Goal: Book appointment/travel/reservation

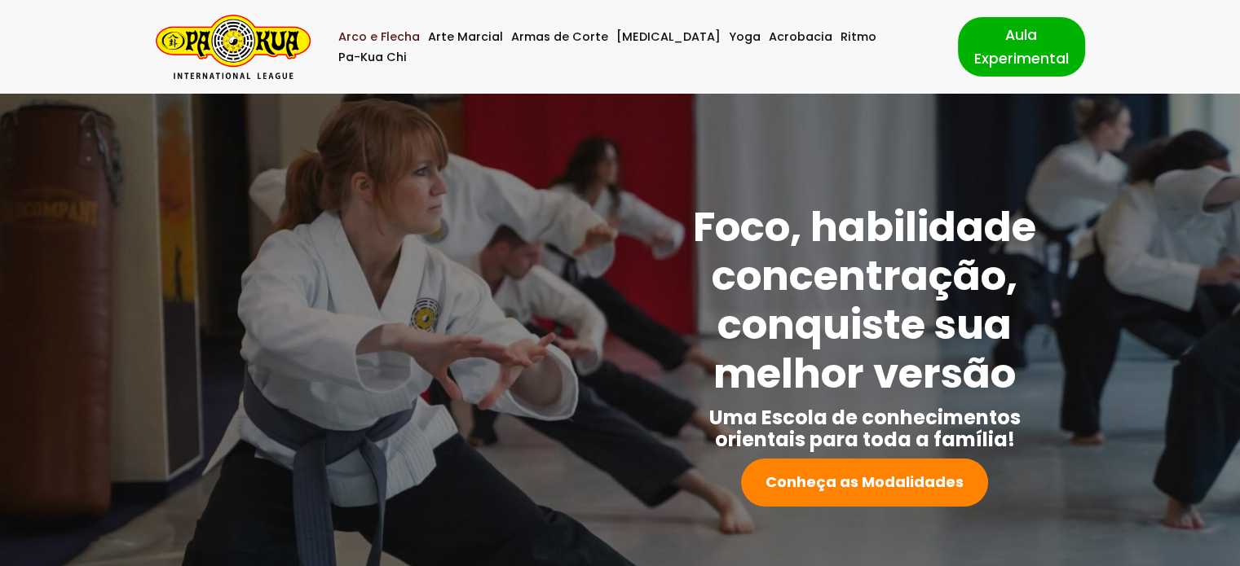
click at [397, 47] on link "Arco e Flecha" at bounding box center [379, 37] width 82 height 20
click at [271, 61] on img "Pa-Kua Brasil Uma Escola de conhecimentos orientais para toda a família. Foco, …" at bounding box center [233, 47] width 155 height 64
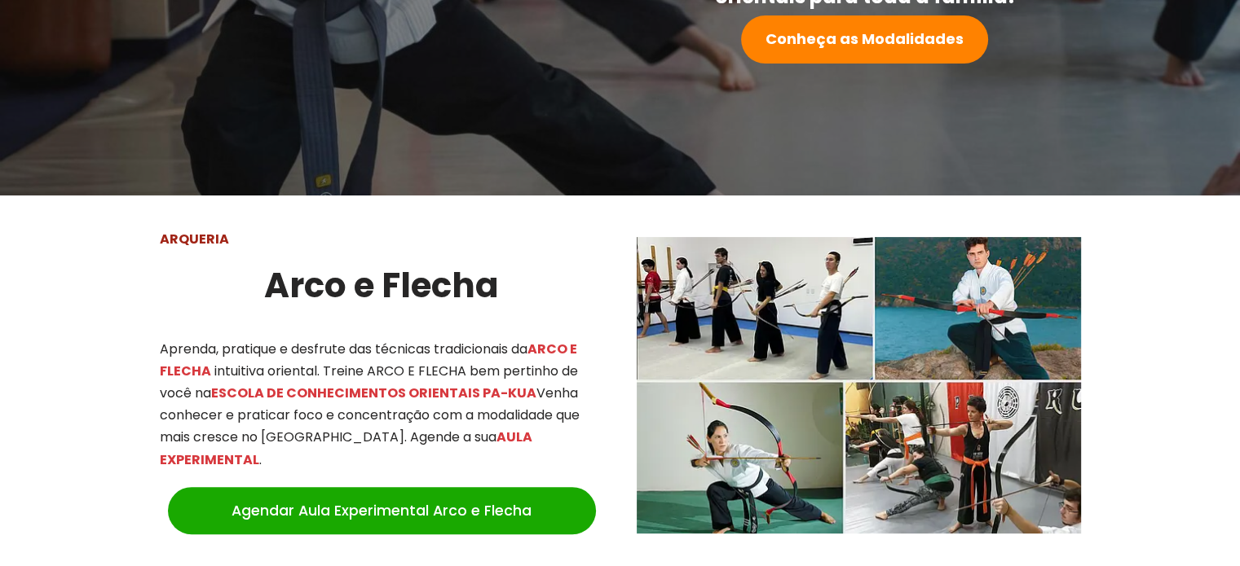
scroll to position [652, 0]
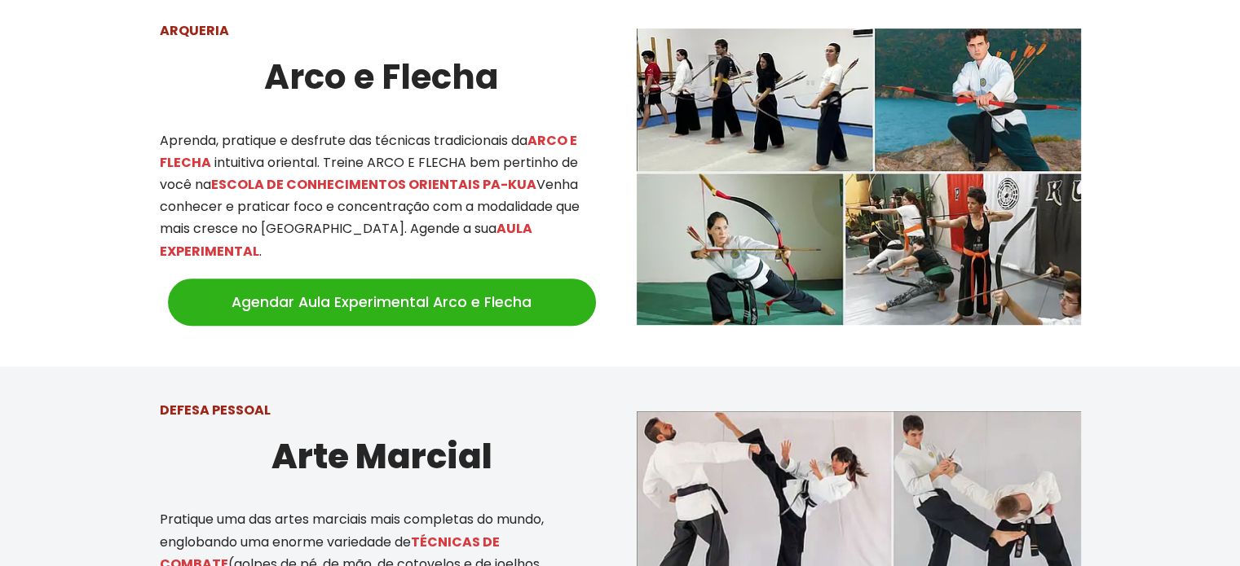
click at [440, 282] on link "Agendar Aula Experimental Arco e Flecha" at bounding box center [382, 302] width 428 height 47
